Goal: Information Seeking & Learning: Understand process/instructions

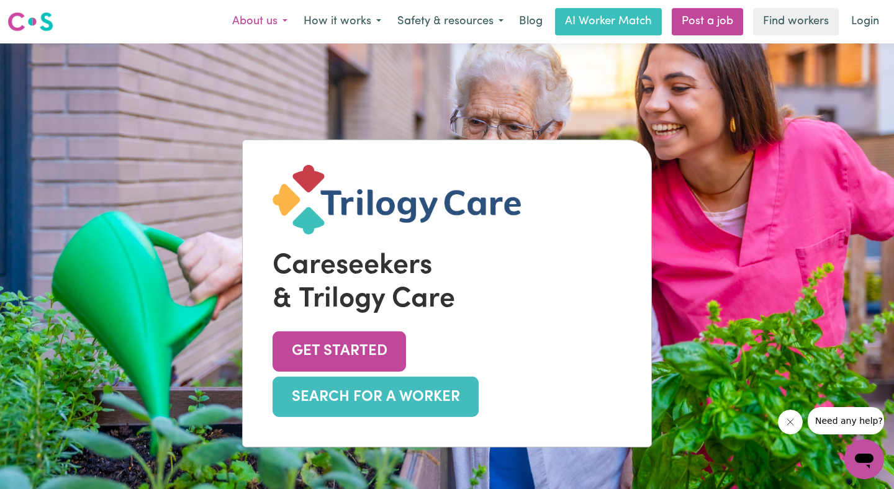
click at [265, 20] on button "About us" at bounding box center [259, 22] width 71 height 26
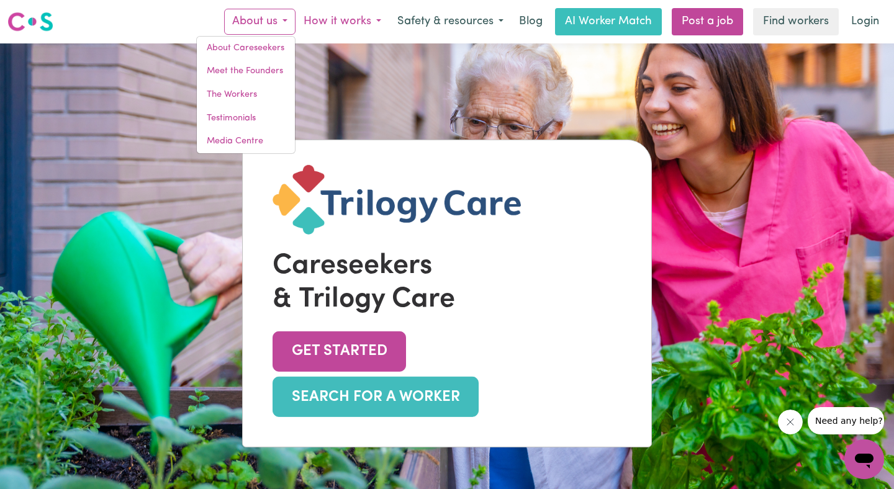
click at [356, 19] on button "How it works" at bounding box center [342, 22] width 94 height 26
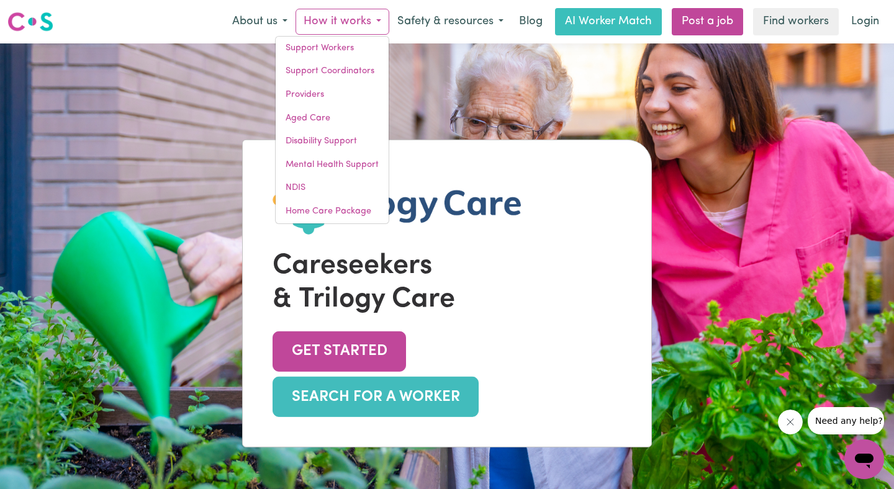
click at [171, 22] on div "Menu About us About Careseekers Meet the Founders The Workers Testimonials Medi…" at bounding box center [447, 21] width 894 height 29
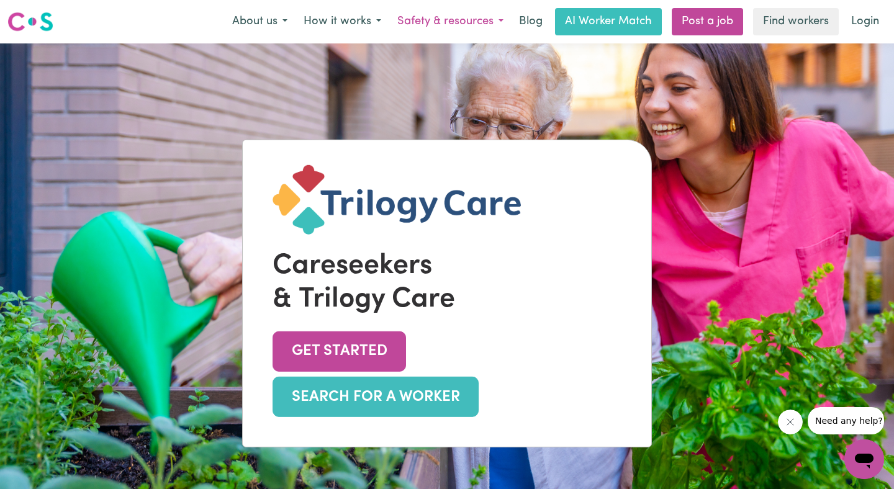
click at [448, 22] on button "Safety & resources" at bounding box center [450, 22] width 122 height 26
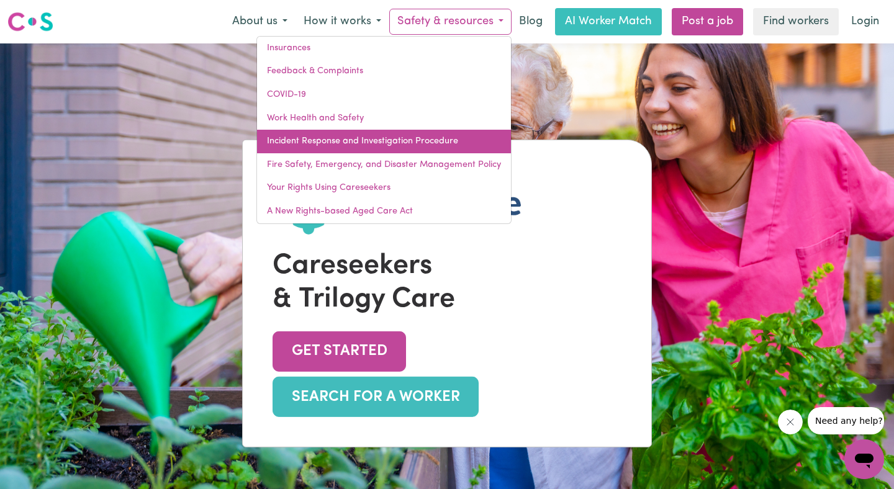
click at [366, 138] on link "Incident Response and Investigation Procedure" at bounding box center [384, 142] width 254 height 24
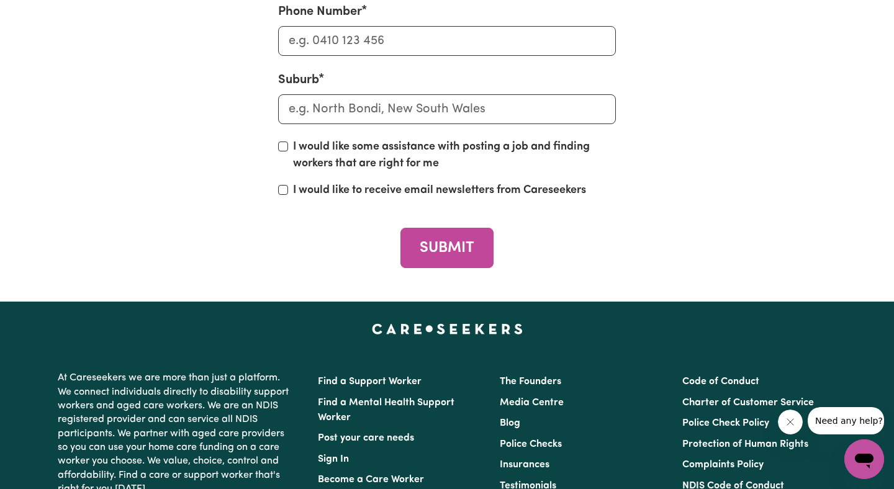
scroll to position [3769, 0]
